Goal: Information Seeking & Learning: Learn about a topic

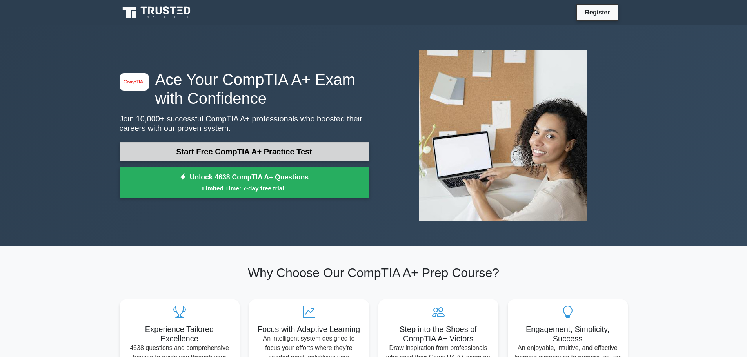
click at [326, 150] on link "Start Free CompTIA A+ Practice Test" at bounding box center [244, 151] width 249 height 19
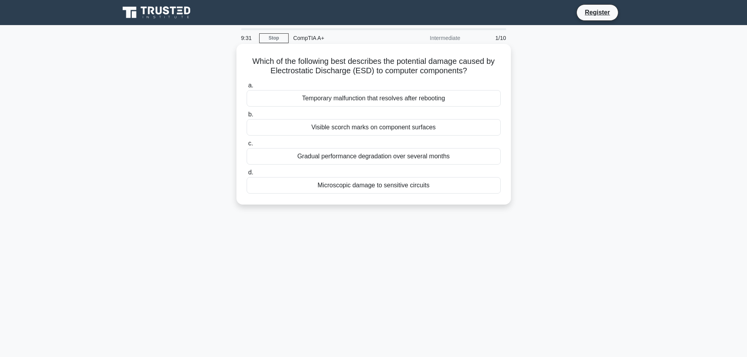
click at [464, 198] on div "Which of the following best describes the potential damage caused by Electrosta…" at bounding box center [374, 124] width 268 height 155
click at [423, 189] on div "Microscopic damage to sensitive circuits" at bounding box center [374, 185] width 254 height 16
click at [247, 175] on input "d. Microscopic damage to sensitive circuits" at bounding box center [247, 172] width 0 height 5
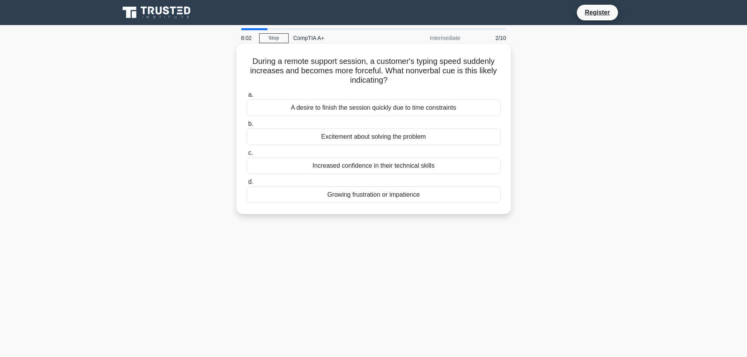
click at [467, 193] on div "Growing frustration or impatience" at bounding box center [374, 195] width 254 height 16
click at [247, 185] on input "d. Growing frustration or impatience" at bounding box center [247, 182] width 0 height 5
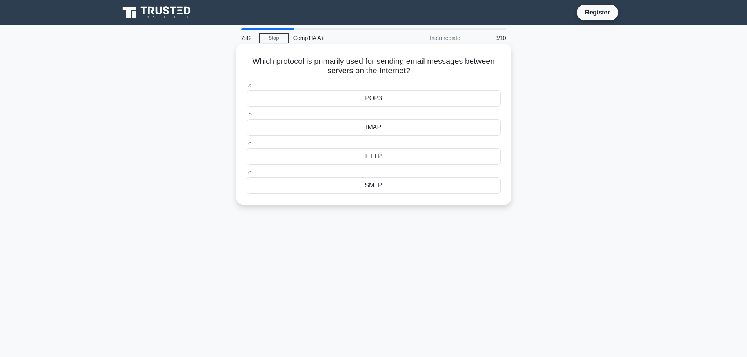
click at [428, 189] on div "SMTP" at bounding box center [374, 185] width 254 height 16
click at [247, 175] on input "d. SMTP" at bounding box center [247, 172] width 0 height 5
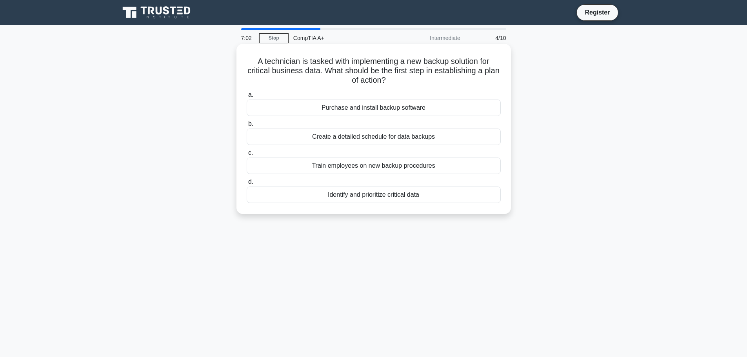
click at [453, 135] on div "Create a detailed schedule for data backups" at bounding box center [374, 137] width 254 height 16
click at [247, 127] on input "b. Create a detailed schedule for data backups" at bounding box center [247, 124] width 0 height 5
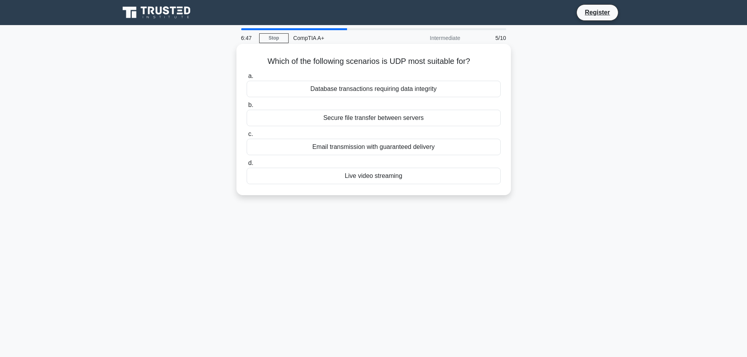
click at [438, 175] on div "Live video streaming" at bounding box center [374, 176] width 254 height 16
click at [247, 166] on input "d. Live video streaming" at bounding box center [247, 163] width 0 height 5
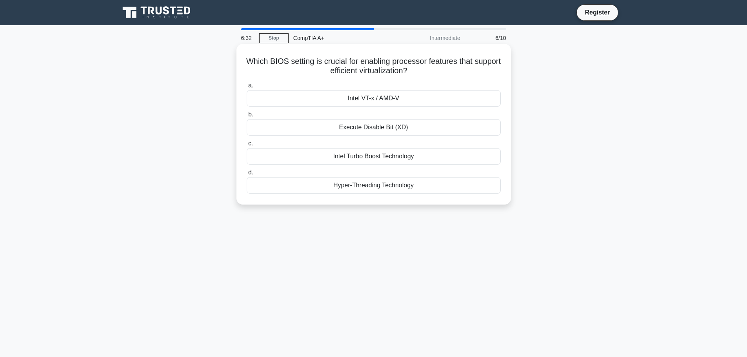
click at [400, 98] on div "Intel VT-x / AMD-V" at bounding box center [374, 98] width 254 height 16
click at [247, 88] on input "a. Intel VT-x / AMD-V" at bounding box center [247, 85] width 0 height 5
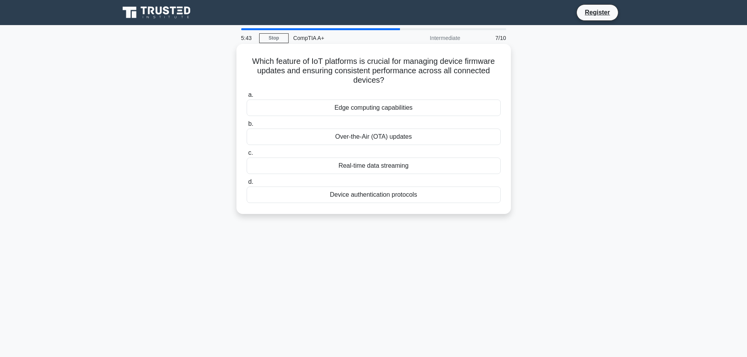
click at [431, 138] on div "Over-the-Air (OTA) updates" at bounding box center [374, 137] width 254 height 16
click at [247, 127] on input "b. Over-the-Air (OTA) updates" at bounding box center [247, 124] width 0 height 5
click at [471, 109] on div "Contact the software vendor to report the vulnerability" at bounding box center [374, 108] width 254 height 16
click at [247, 98] on input "a. Contact the software vendor to report the vulnerability" at bounding box center [247, 95] width 0 height 5
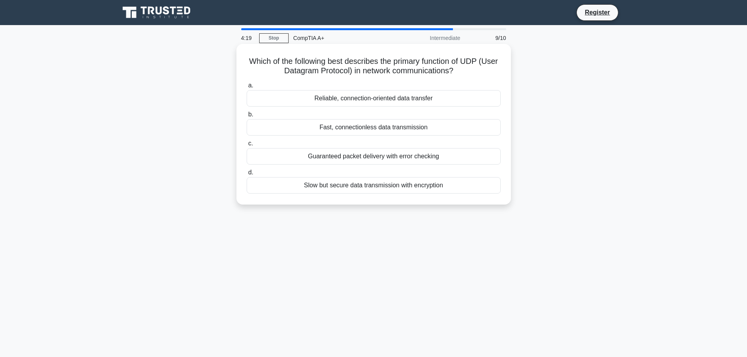
click at [424, 124] on div "Fast, connectionless data transmission" at bounding box center [374, 127] width 254 height 16
click at [247, 117] on input "b. Fast, connectionless data transmission" at bounding box center [247, 114] width 0 height 5
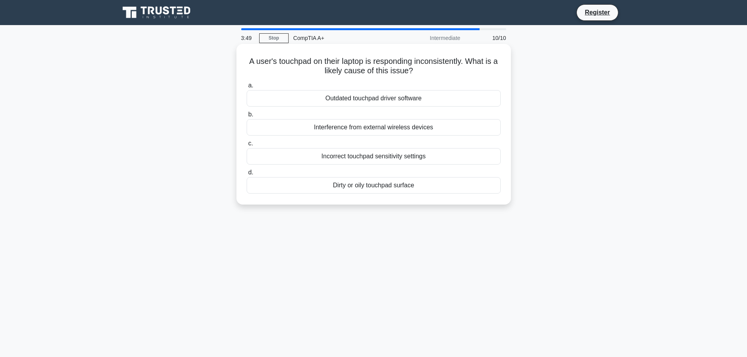
click at [457, 186] on div "Dirty or oily touchpad surface" at bounding box center [374, 185] width 254 height 16
click at [247, 175] on input "d. Dirty or oily touchpad surface" at bounding box center [247, 172] width 0 height 5
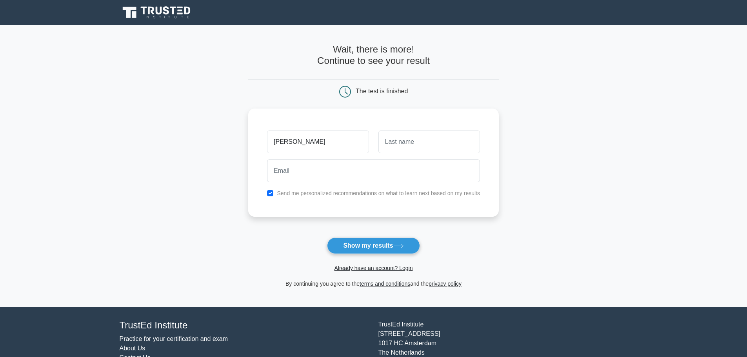
type input "[PERSON_NAME]"
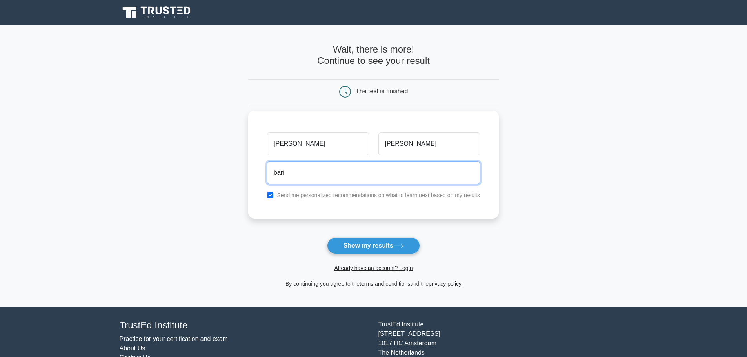
type input "[EMAIL_ADDRESS][DOMAIN_NAME]"
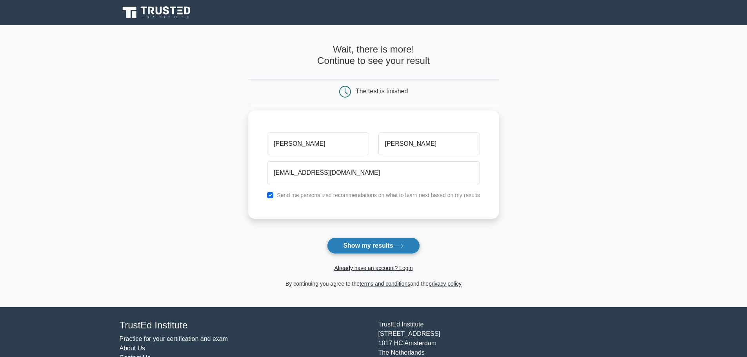
click at [401, 247] on icon at bounding box center [398, 246] width 9 height 4
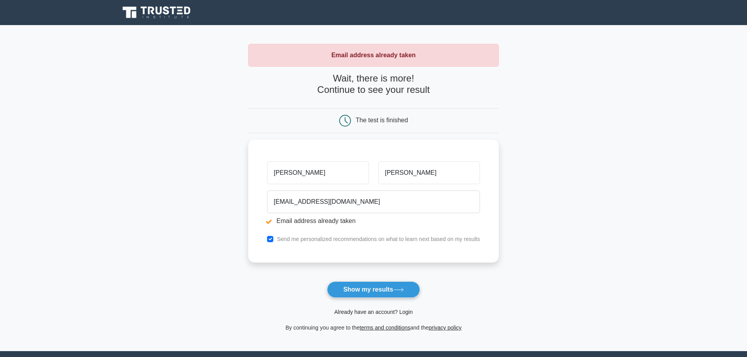
click at [410, 314] on link "Already have an account? Login" at bounding box center [373, 312] width 78 height 6
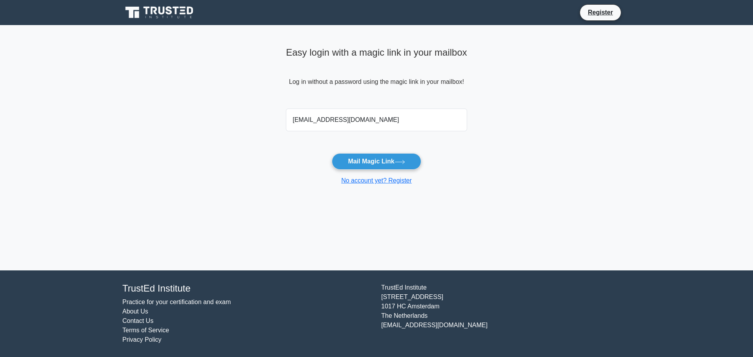
type input "[EMAIL_ADDRESS][DOMAIN_NAME]"
click at [332, 153] on button "Mail Magic Link" at bounding box center [376, 161] width 89 height 16
